Goal: Information Seeking & Learning: Learn about a topic

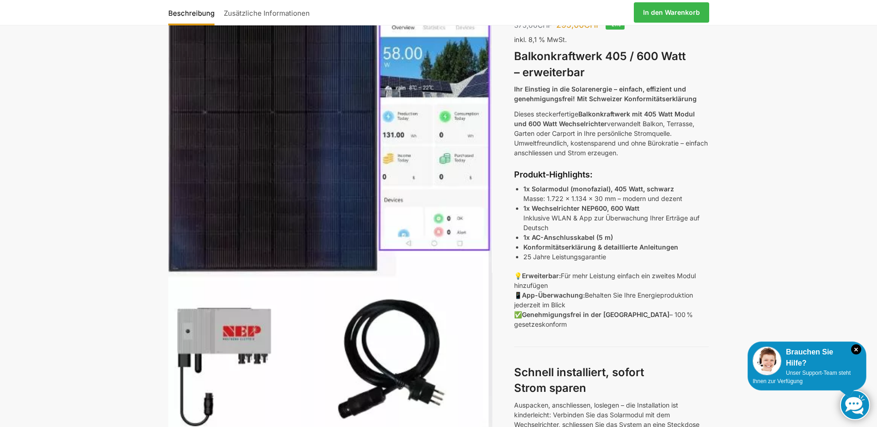
scroll to position [139, 0]
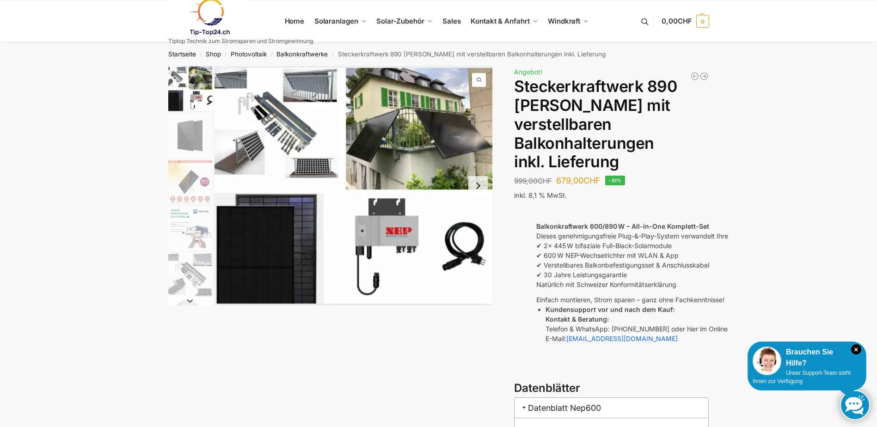
drag, startPoint x: 880, startPoint y: 1, endPoint x: 824, endPoint y: 302, distance: 306.2
